Goal: Task Accomplishment & Management: Complete application form

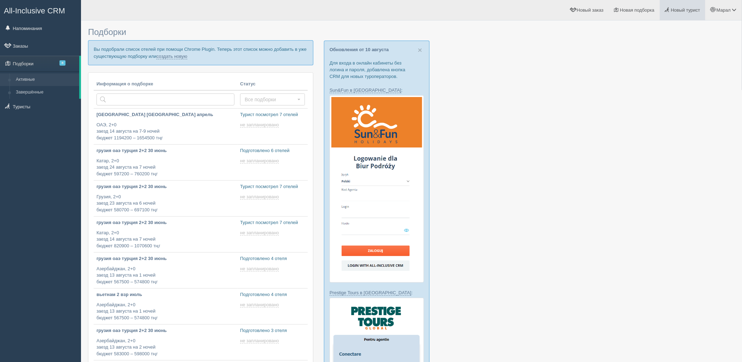
click at [705, 10] on link "Новый турист" at bounding box center [683, 10] width 46 height 20
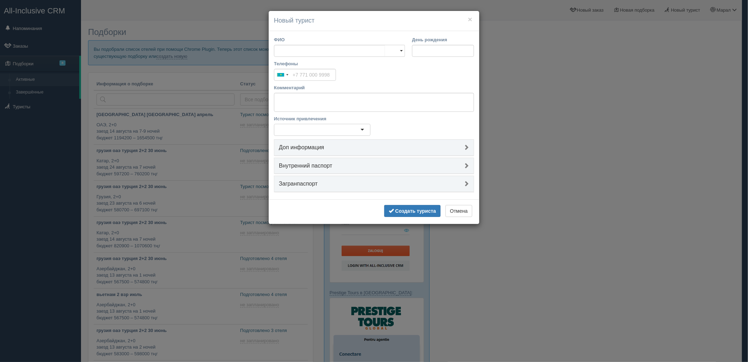
drag, startPoint x: 647, startPoint y: 186, endPoint x: 388, endPoint y: 138, distance: 262.7
click at [639, 182] on div "× Новый турист ФИО Муж Жен Муж Жен День рождения Телефоны Kazakhstan +7 244 res…" at bounding box center [374, 181] width 748 height 362
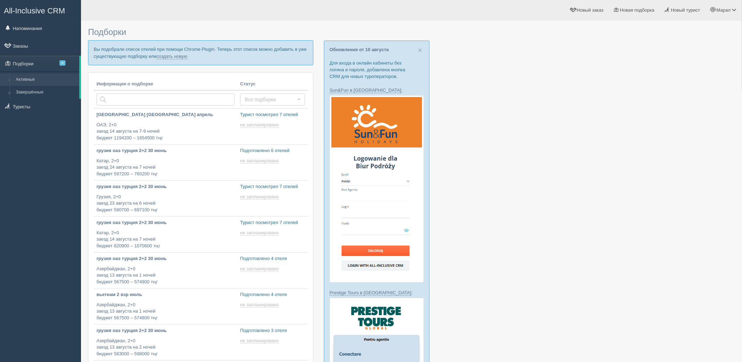
click at [160, 61] on p "Вы подобрали список отелей при помощи Chrome Plugin. Теперь этот список можно д…" at bounding box center [201, 52] width 226 height 25
click at [166, 57] on link "создать новую" at bounding box center [171, 57] width 31 height 6
type input "2025-08-12 18:35"
type input "2025-08-12 18:05"
type input "2025-08-12 13:20"
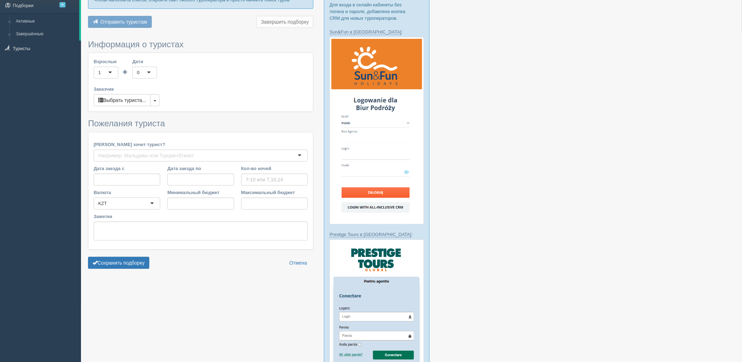
type input "7"
type input "1205000"
type input "1548400"
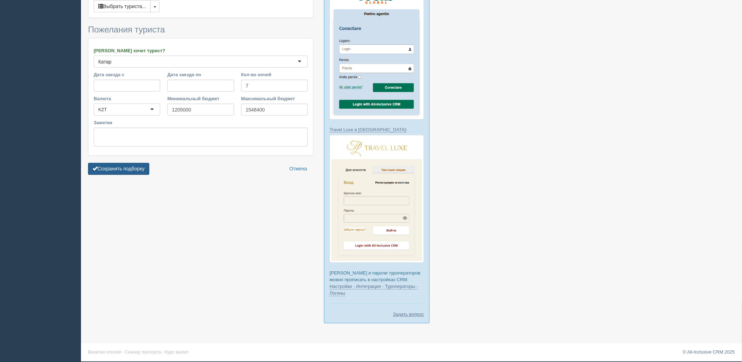
click at [122, 163] on button "Сохранить подборку" at bounding box center [118, 169] width 61 height 12
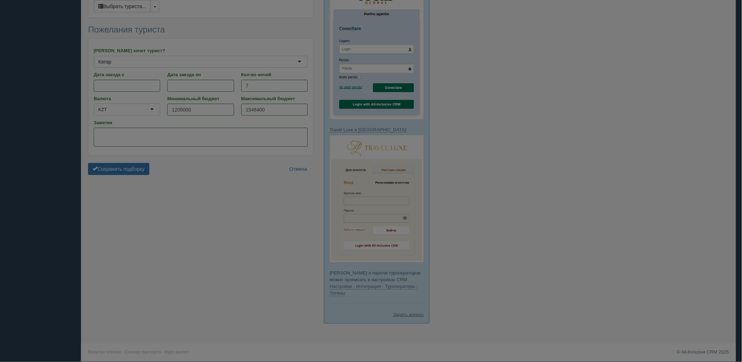
scroll to position [307, 0]
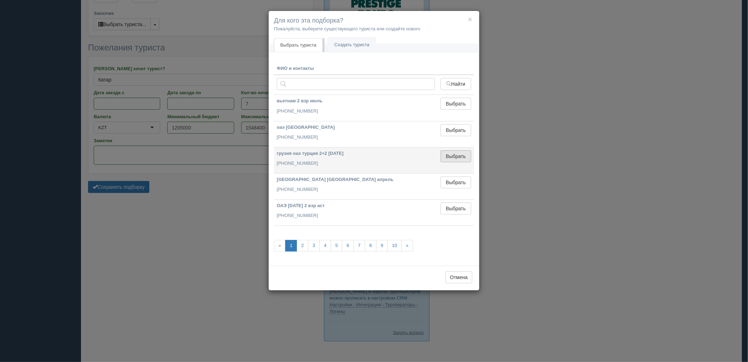
click at [462, 158] on button "Выбрать" at bounding box center [456, 156] width 31 height 12
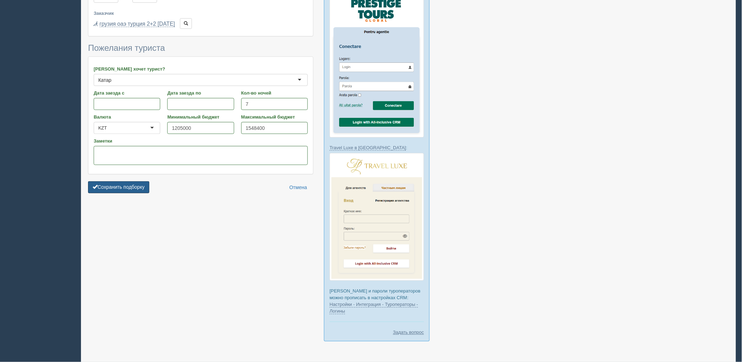
click at [131, 181] on button "Сохранить подборку" at bounding box center [118, 187] width 61 height 12
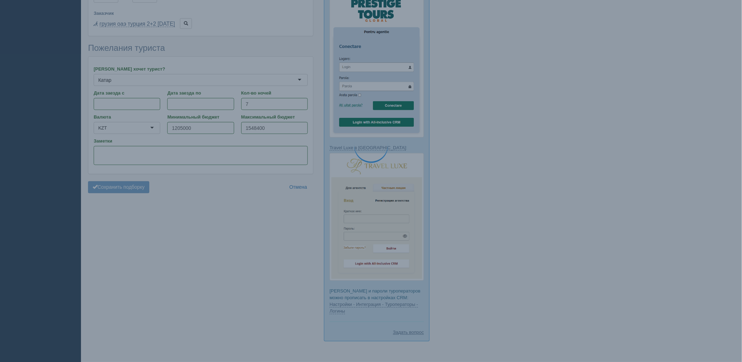
scroll to position [150, 0]
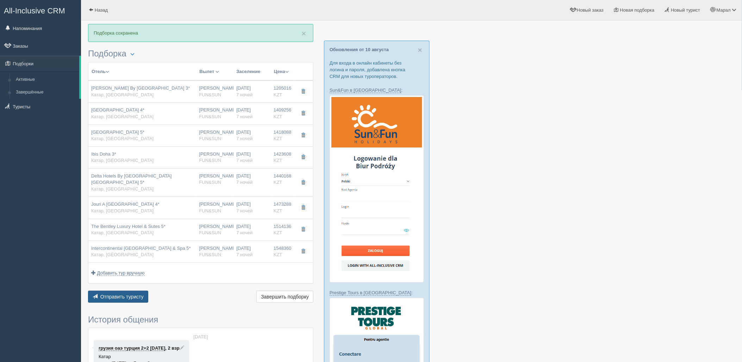
click at [132, 294] on span "Отправить туристу" at bounding box center [121, 297] width 43 height 6
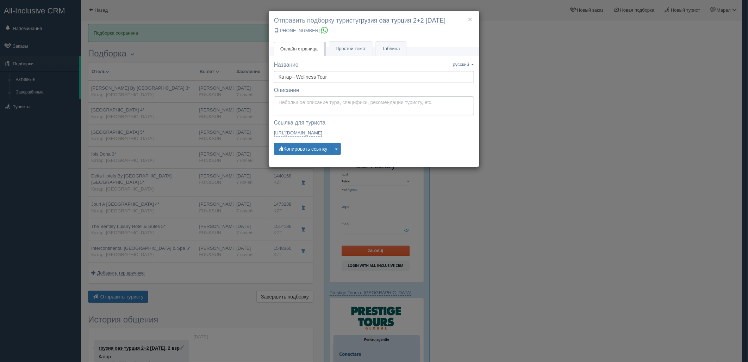
type textarea "Здравствуйте! Ниже представлены варианты туров для Вас. Для просмотра описания …"
click at [307, 111] on textarea "Здравствуйте! Ниже представлены варианты туров для Вас. Для просмотра описания …" at bounding box center [374, 105] width 200 height 19
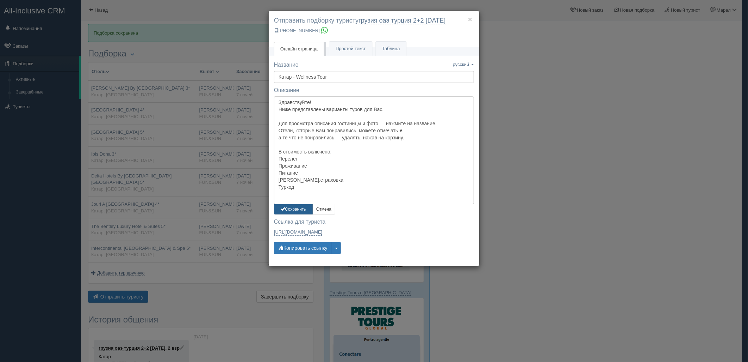
click at [294, 211] on button "Сохранить" at bounding box center [293, 209] width 39 height 10
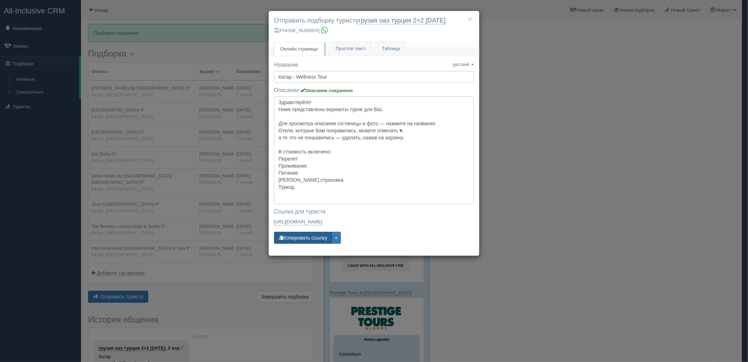
click at [301, 237] on button "Копировать ссылку" at bounding box center [303, 238] width 58 height 12
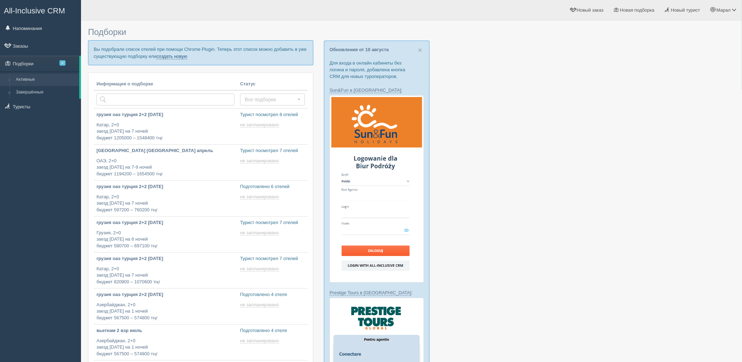
click at [185, 57] on link "создать новую" at bounding box center [171, 57] width 31 height 6
type input "2025-08-12 19:55"
type input "2025-08-12 18:15"
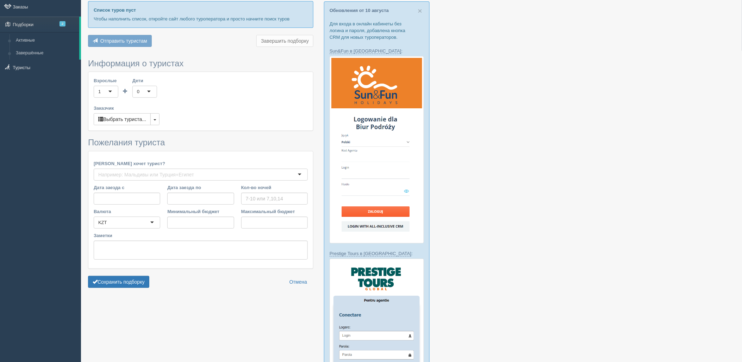
type input "7-10"
type input "1801900"
type input "2352300"
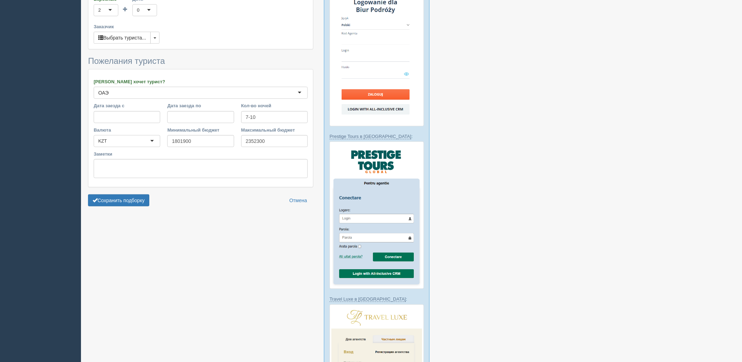
scroll to position [156, 0]
drag, startPoint x: 128, startPoint y: 206, endPoint x: 132, endPoint y: 204, distance: 4.1
click at [128, 206] on form "Информация о туристах Взрослые 2 2 1 2 3 4 5 6 7 8 9 10 11 12 13 14 15 16 17 18…" at bounding box center [201, 93] width 226 height 232
click at [122, 203] on button "Сохранить подборку" at bounding box center [118, 200] width 61 height 12
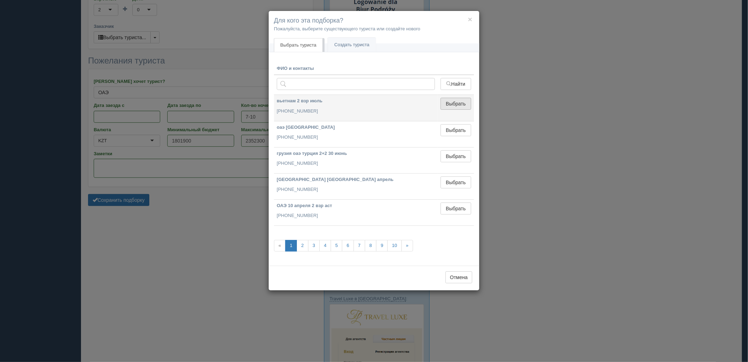
click at [465, 101] on button "Выбрать" at bounding box center [456, 104] width 31 height 12
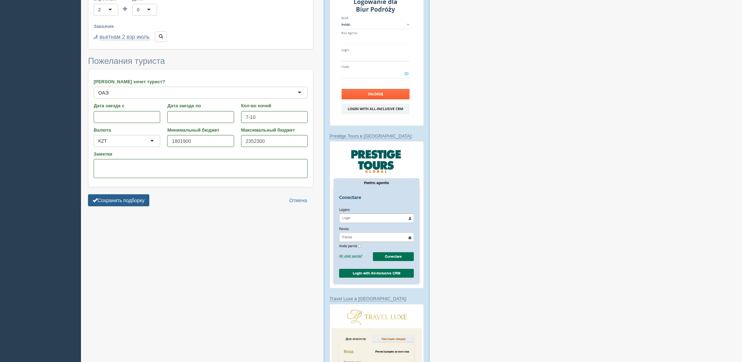
click at [131, 200] on button "Сохранить подборку" at bounding box center [118, 200] width 61 height 12
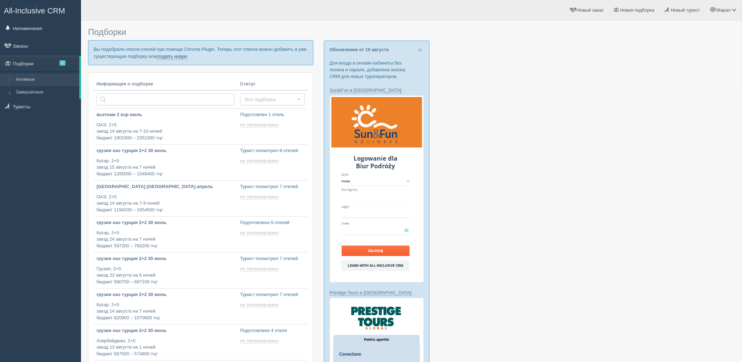
click at [168, 55] on link "создать новую" at bounding box center [171, 57] width 31 height 6
type input "[DATE] 20:05"
type input "2025-08-12 19:55"
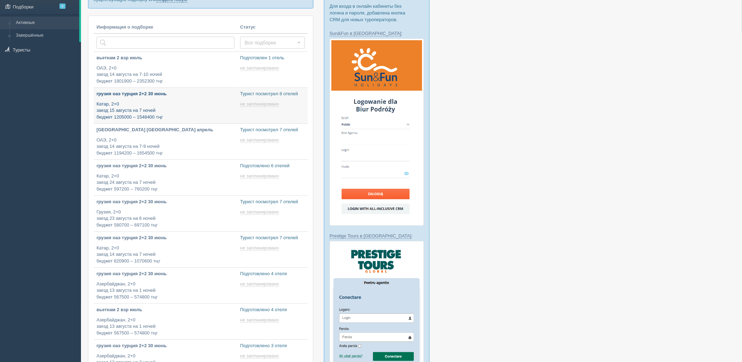
scroll to position [156, 0]
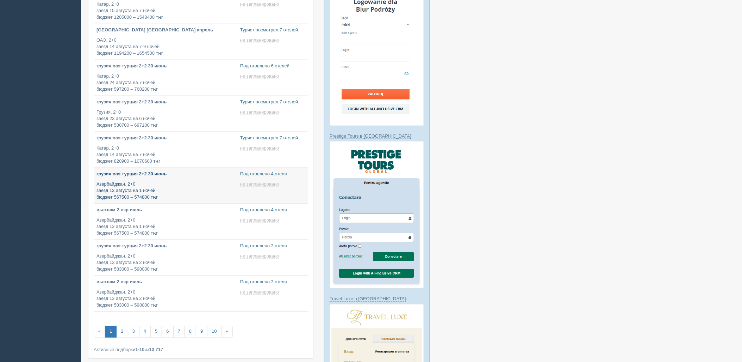
type input "2025-08-12 14:20"
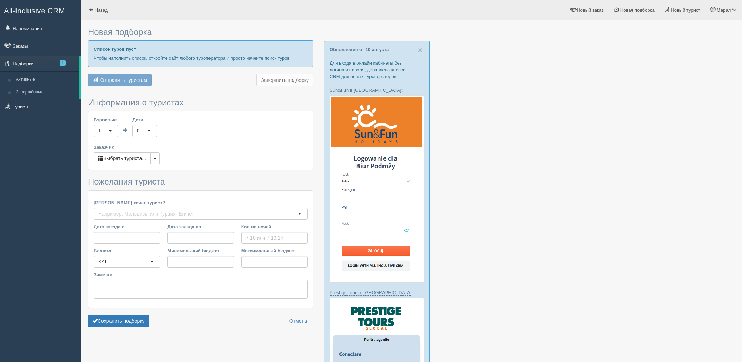
scroll to position [156, 0]
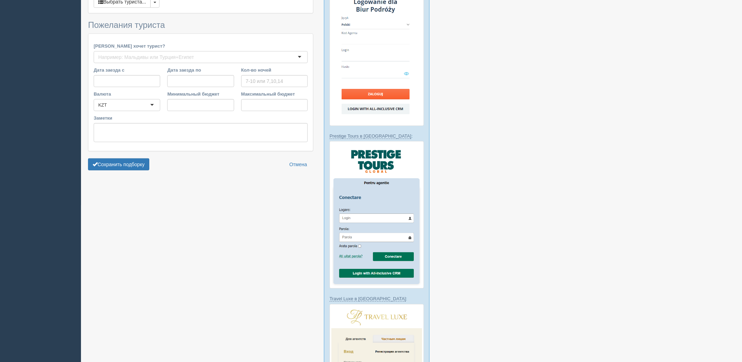
type input "7-10"
type input "1801900"
type input "2352300"
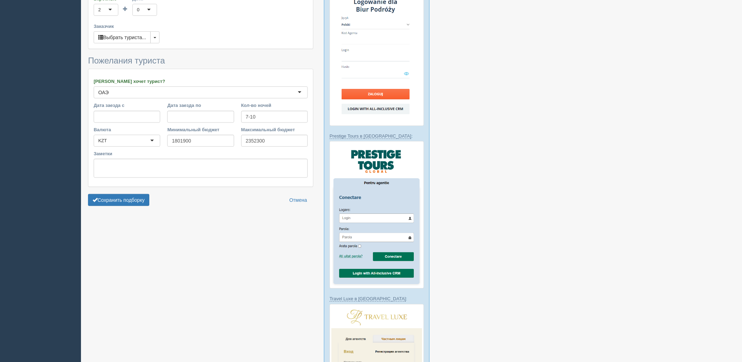
click at [123, 208] on form "Информация о туристах Взрослые 2 2 1 2 3 4 5 6 7 8 9 10 11 12 13 14 15 16 17 18…" at bounding box center [201, 93] width 226 height 232
click at [129, 202] on button "Сохранить подборку" at bounding box center [118, 200] width 61 height 12
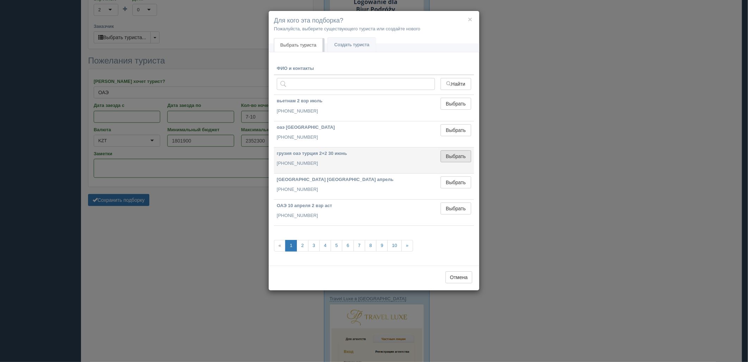
click at [452, 156] on button "Выбрать" at bounding box center [456, 156] width 31 height 12
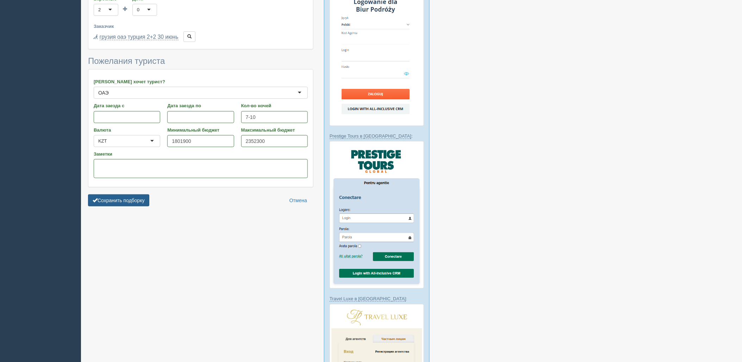
click at [146, 200] on button "Сохранить подборку" at bounding box center [118, 200] width 61 height 12
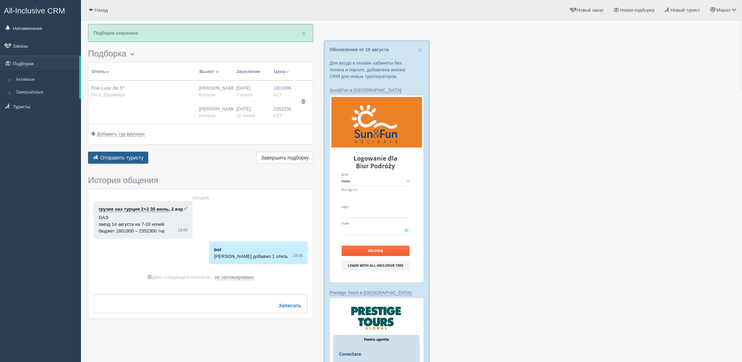
click at [131, 153] on button "Отправить туристу Отправить" at bounding box center [118, 158] width 60 height 12
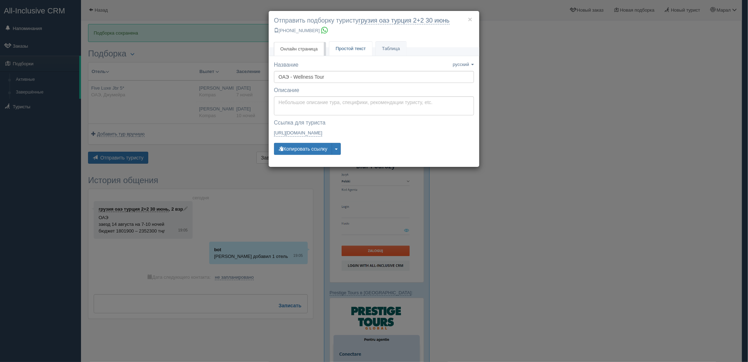
click at [352, 43] on link "Простой текст Текст" at bounding box center [350, 49] width 43 height 14
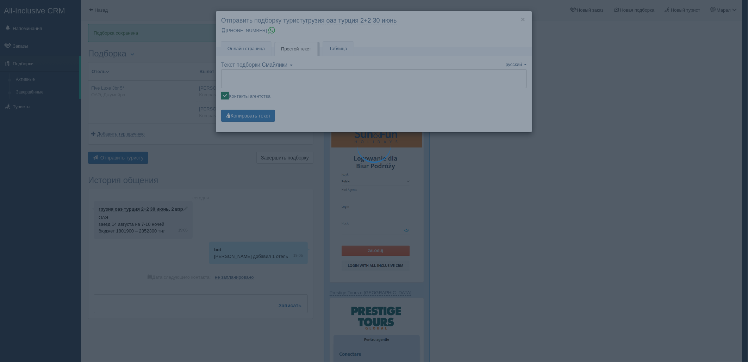
type textarea "🌞 Loremi dolo! Sitametcon Adi elitseddoei temporinc utlabore: 🌎 ETD, Magnaali 🏩…"
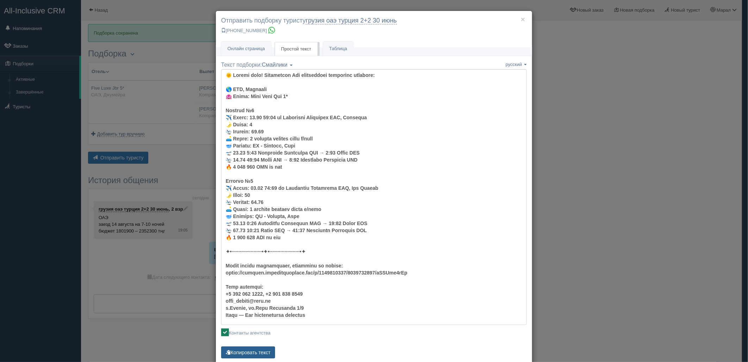
click at [254, 351] on button "Копировать текст" at bounding box center [248, 352] width 54 height 12
